Goal: Task Accomplishment & Management: Manage account settings

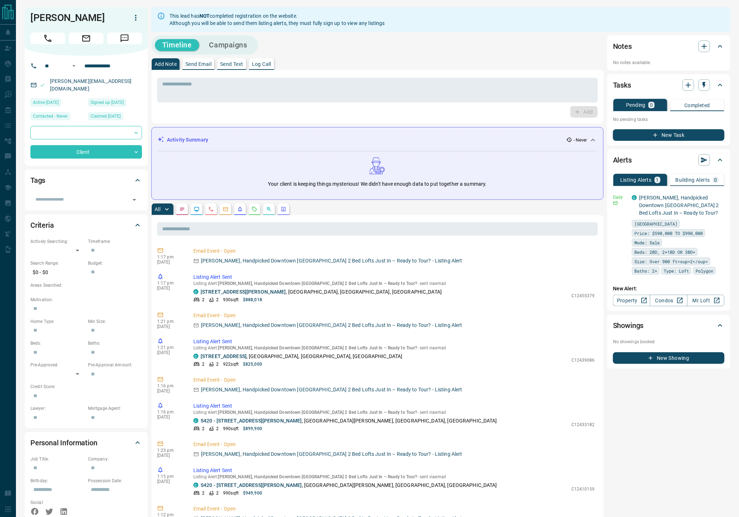
click at [279, 207] on button "button" at bounding box center [284, 209] width 12 height 12
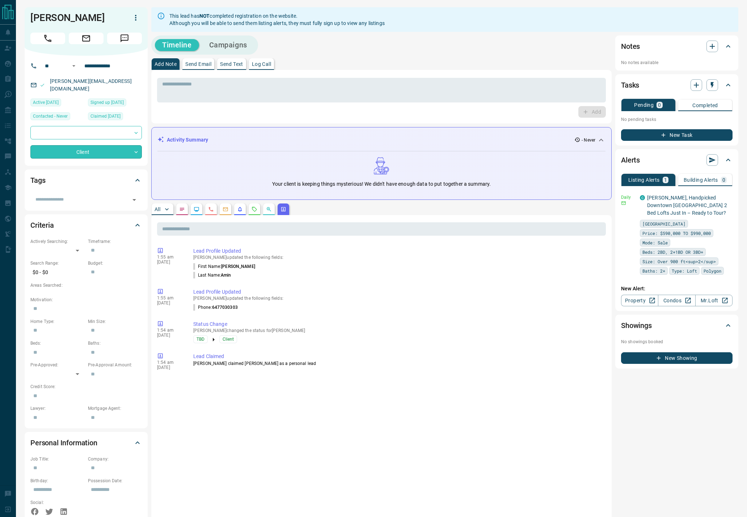
click at [132, 143] on body "**********" at bounding box center [373, 347] width 747 height 694
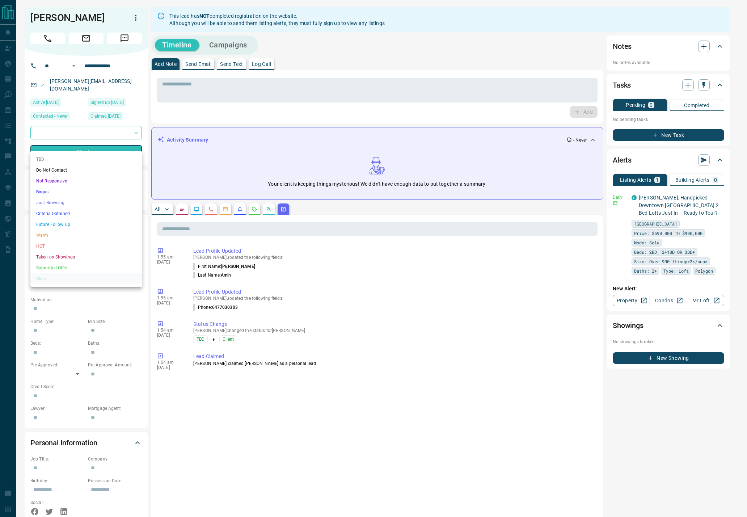
click at [92, 200] on li "Just Browsing" at bounding box center [85, 202] width 111 height 11
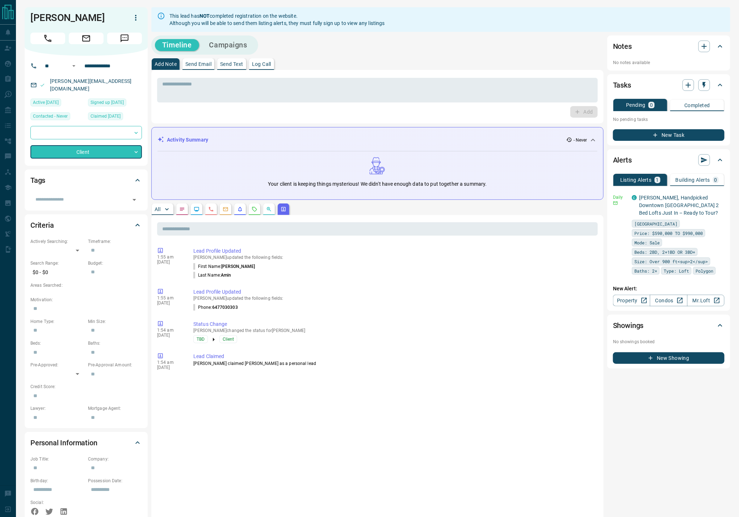
type input "*"
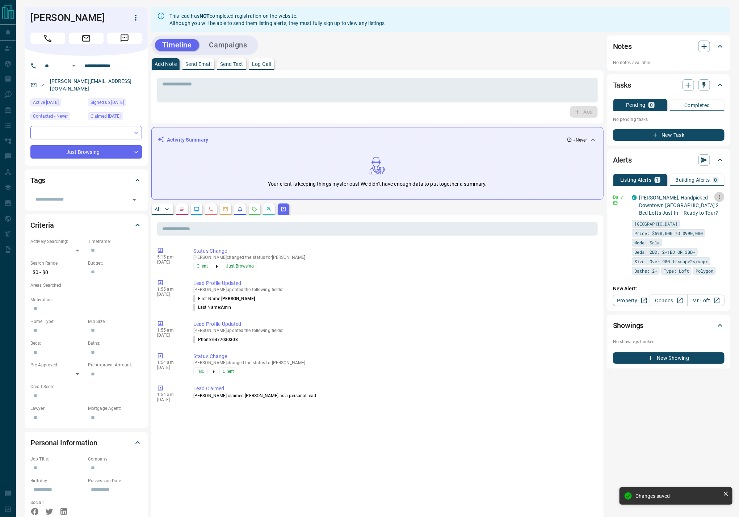
click at [720, 196] on icon "button" at bounding box center [719, 197] width 7 height 7
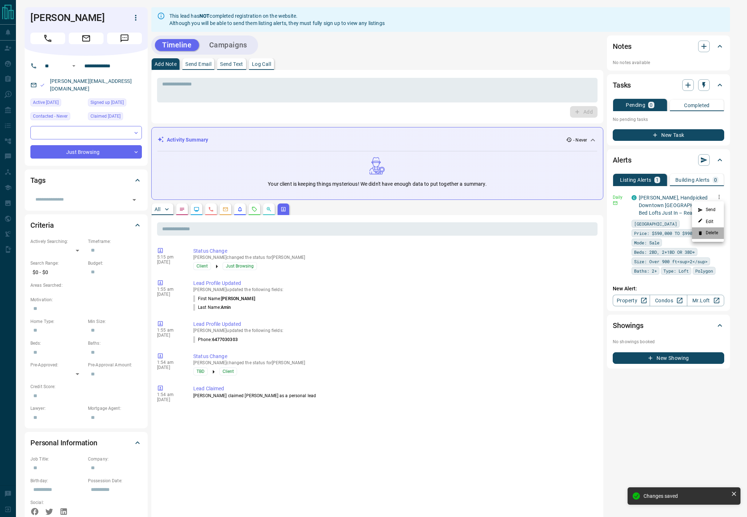
click at [717, 235] on li "Delete" at bounding box center [708, 233] width 32 height 12
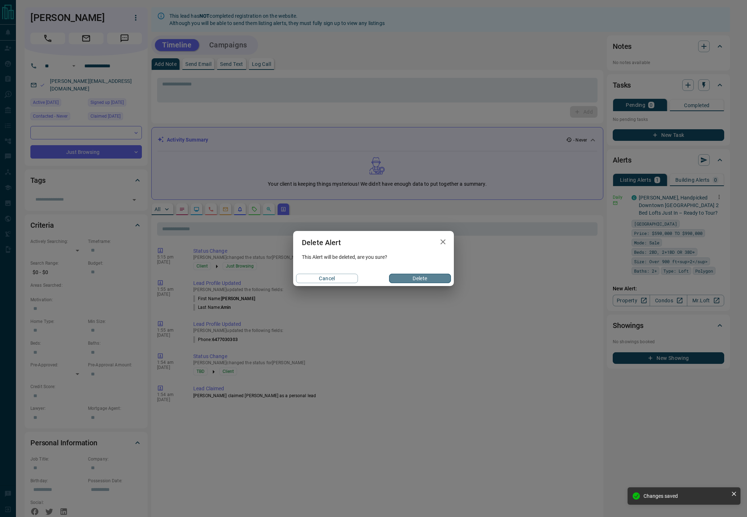
click at [421, 276] on button "Delete" at bounding box center [420, 278] width 62 height 9
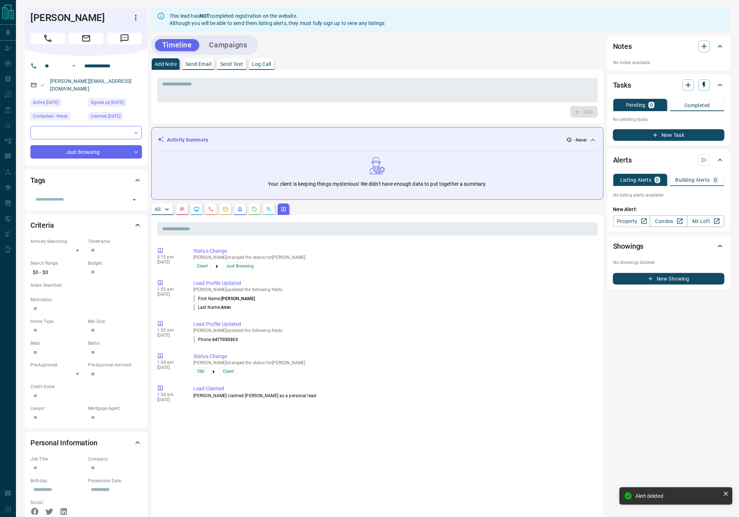
click at [362, 51] on div "Timeline Campaigns" at bounding box center [377, 44] width 452 height 19
click at [136, 18] on icon "button" at bounding box center [135, 17] width 9 height 9
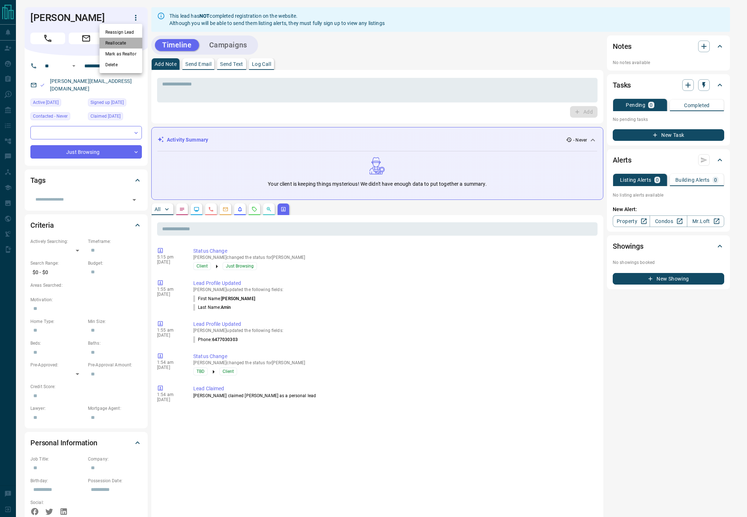
click at [127, 44] on li "Reallocate" at bounding box center [121, 43] width 43 height 11
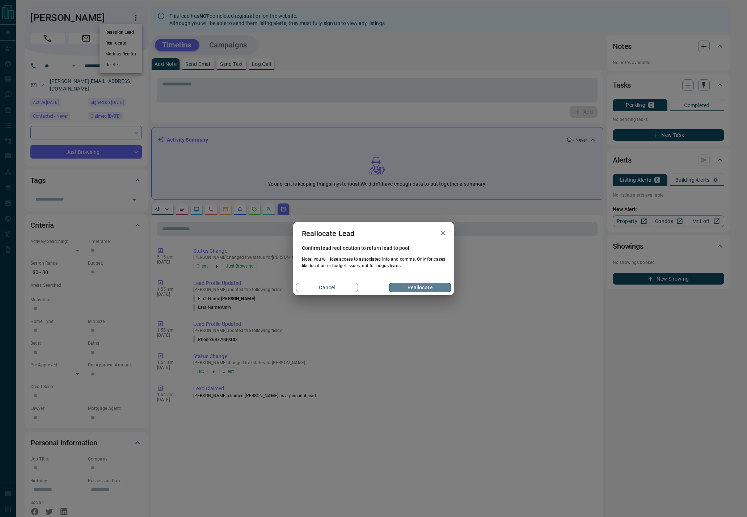
click at [427, 287] on button "Reallocate" at bounding box center [420, 287] width 62 height 9
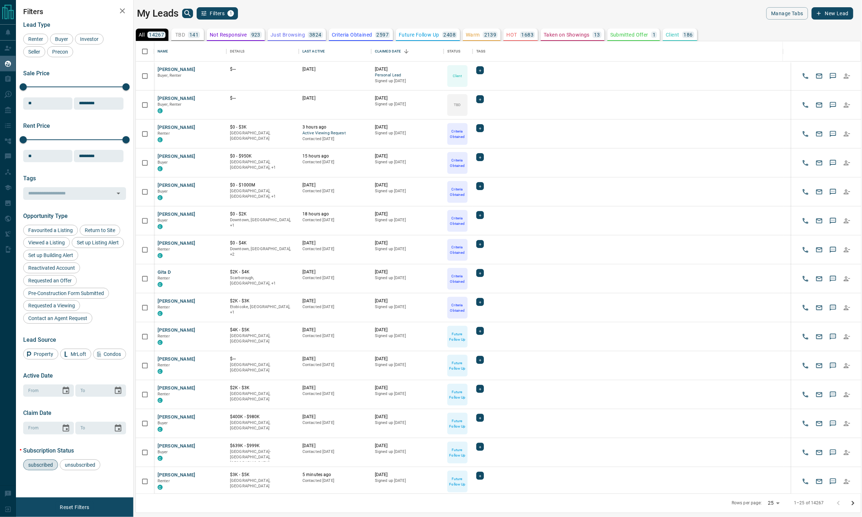
scroll to position [444, 717]
